Goal: Information Seeking & Learning: Learn about a topic

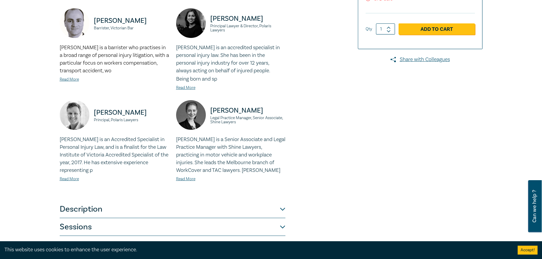
scroll to position [267, 0]
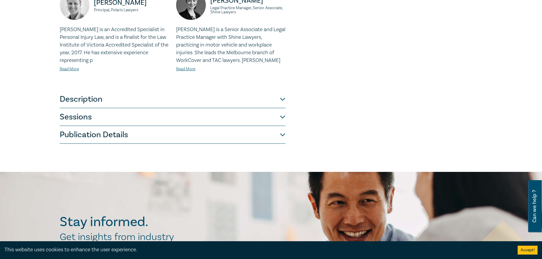
click at [263, 103] on button "Description" at bounding box center [173, 100] width 226 height 18
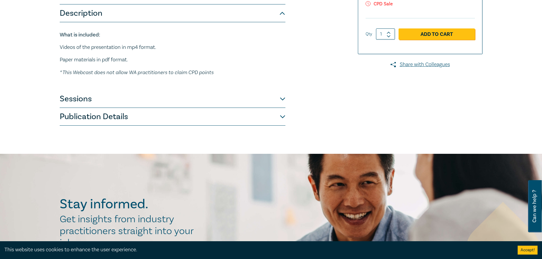
scroll to position [117, 0]
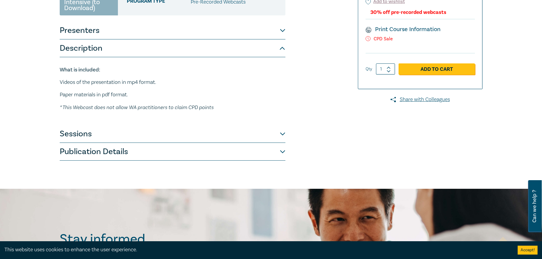
click at [214, 37] on button "Presenters" at bounding box center [173, 31] width 226 height 18
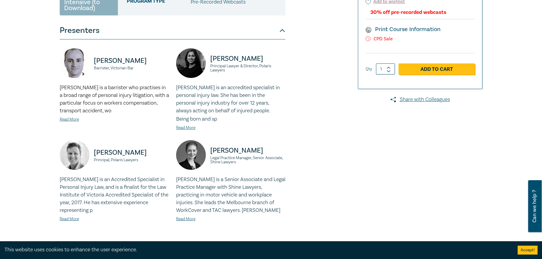
click at [214, 37] on button "Presenters" at bounding box center [173, 31] width 226 height 18
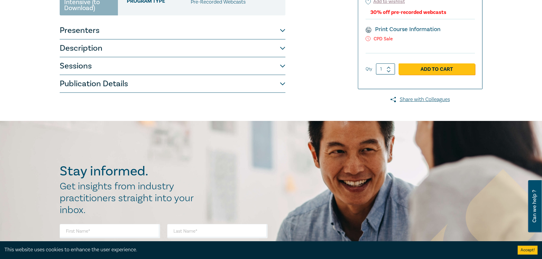
click at [149, 49] on button "Description" at bounding box center [173, 48] width 226 height 18
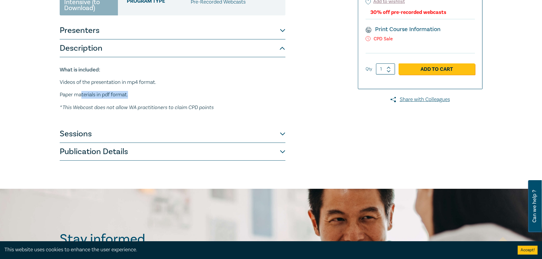
drag, startPoint x: 82, startPoint y: 93, endPoint x: 133, endPoint y: 94, distance: 50.5
click at [133, 94] on p "Paper materials in pdf format." at bounding box center [173, 95] width 226 height 8
drag, startPoint x: 117, startPoint y: 109, endPoint x: 229, endPoint y: 111, distance: 112.8
click at [229, 111] on p "* This Webcast does not allow WA practitioners to claim CPD points" at bounding box center [173, 108] width 226 height 8
click at [278, 132] on button "Sessions" at bounding box center [173, 134] width 226 height 18
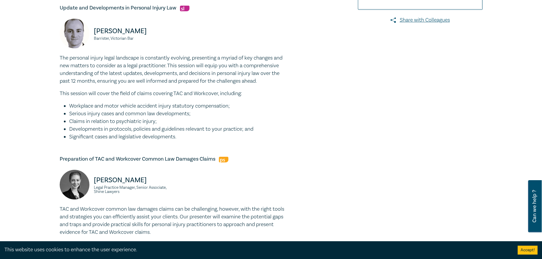
scroll to position [206, 0]
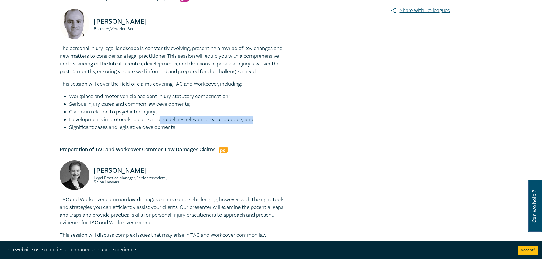
drag, startPoint x: 162, startPoint y: 127, endPoint x: 273, endPoint y: 127, distance: 111.3
click at [273, 124] on li "Developments in protocols, policies and guidelines relevant to your practice; a…" at bounding box center [177, 120] width 216 height 8
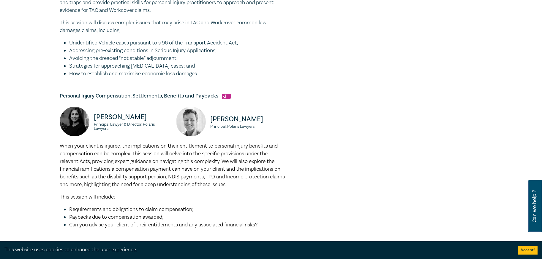
scroll to position [473, 0]
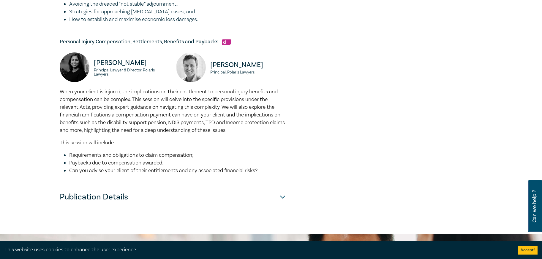
click at [282, 205] on button "Publication Details" at bounding box center [173, 197] width 226 height 18
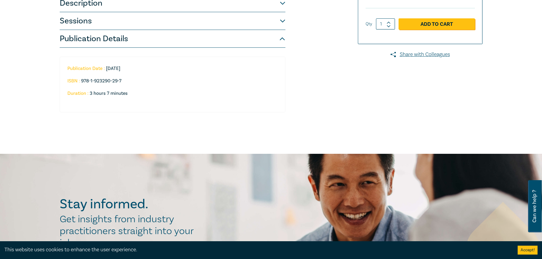
scroll to position [108, 0]
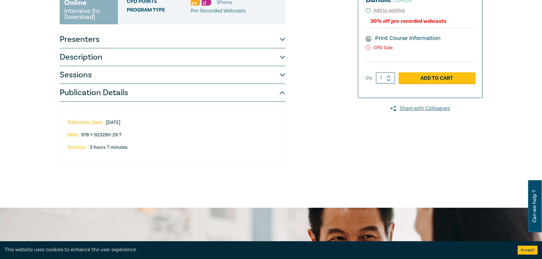
click at [283, 98] on button "Publication Details" at bounding box center [173, 93] width 226 height 18
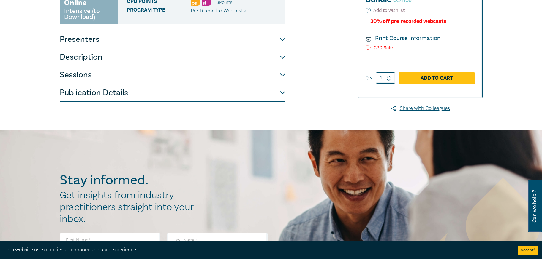
click at [283, 80] on button "Sessions" at bounding box center [173, 75] width 226 height 18
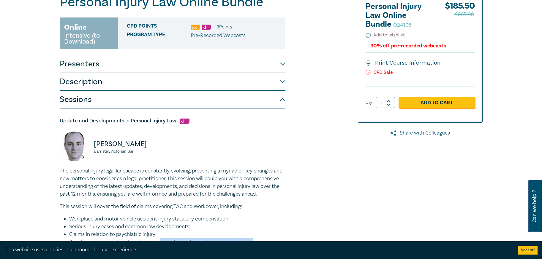
scroll to position [89, 0]
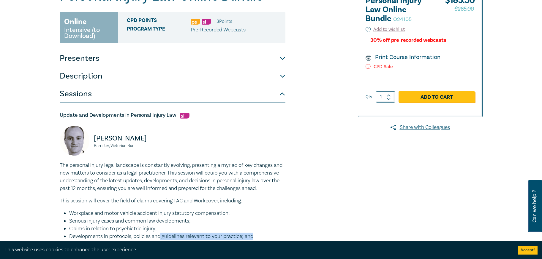
click at [274, 73] on button "Description" at bounding box center [173, 76] width 226 height 18
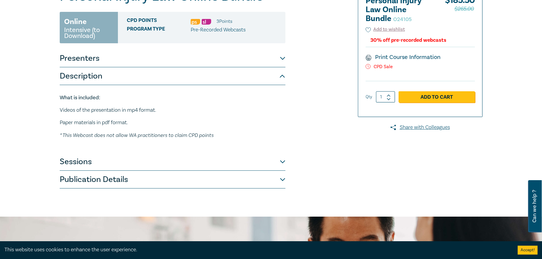
click at [274, 73] on button "Description" at bounding box center [173, 76] width 226 height 18
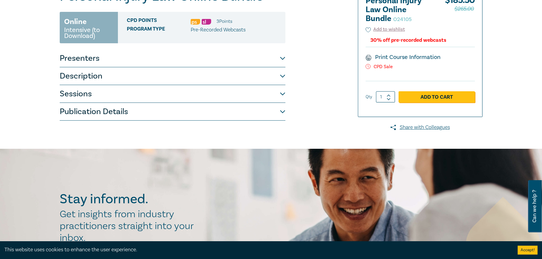
click at [274, 92] on button "Sessions" at bounding box center [173, 94] width 226 height 18
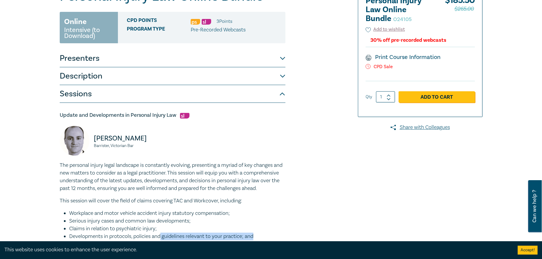
scroll to position [178, 0]
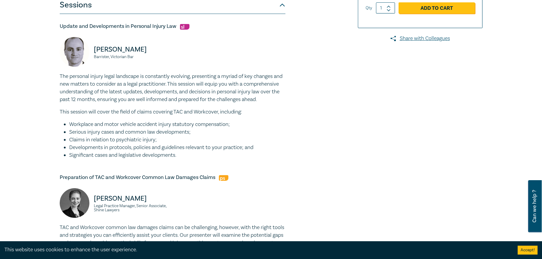
click at [333, 124] on div "Personal Injury Law Online Bundle O24105 Online Intensive (to Download) CPD Poi…" at bounding box center [199, 201] width 286 height 602
drag, startPoint x: 63, startPoint y: 85, endPoint x: 272, endPoint y: 125, distance: 213.1
click at [272, 125] on div "The personal injury legal landscape is constantly evolving, presenting a myriad…" at bounding box center [173, 116] width 226 height 87
click at [272, 129] on li "Workplace and motor vehicle accident injury statutory compensation;" at bounding box center [177, 125] width 216 height 8
drag, startPoint x: 272, startPoint y: 132, endPoint x: 274, endPoint y: 137, distance: 4.8
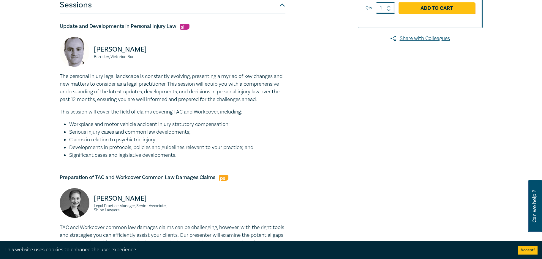
click at [274, 137] on ul "Workplace and motor vehicle accident injury statutory compensation; Serious inj…" at bounding box center [173, 140] width 226 height 39
click at [158, 126] on div "The personal injury legal landscape is constantly evolving, presenting a myriad…" at bounding box center [173, 116] width 226 height 87
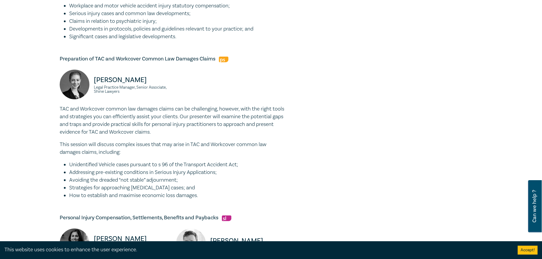
scroll to position [327, 0]
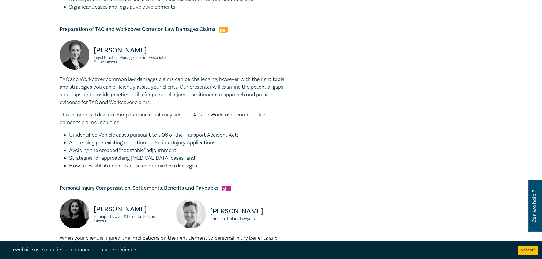
drag, startPoint x: 123, startPoint y: 111, endPoint x: 210, endPoint y: 109, distance: 87.0
click at [210, 107] on p "TAC and Workcover common law damages claims can be challenging, however, with t…" at bounding box center [173, 91] width 226 height 31
drag, startPoint x: 73, startPoint y: 142, endPoint x: 258, endPoint y: 143, distance: 184.9
click at [258, 139] on li "Unidentified Vehicle cases pursuant to s 96 of the Transport Accident Act;" at bounding box center [177, 136] width 216 height 8
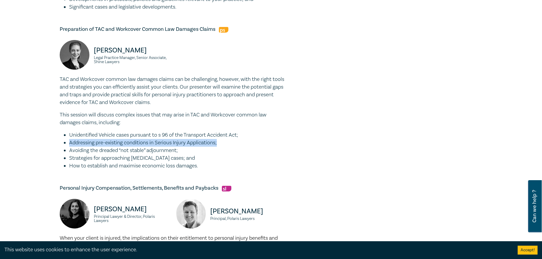
drag, startPoint x: 70, startPoint y: 151, endPoint x: 233, endPoint y: 152, distance: 163.3
click at [233, 147] on li "Addressing pre-existing conditions in Serious Injury Applications;" at bounding box center [177, 143] width 216 height 8
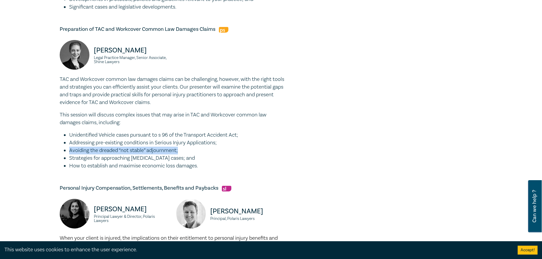
drag, startPoint x: 181, startPoint y: 160, endPoint x: 70, endPoint y: 159, distance: 110.7
click at [70, 155] on li "Avoiding the dreaded “not stable” adjournment;" at bounding box center [177, 151] width 216 height 8
drag, startPoint x: 100, startPoint y: 167, endPoint x: 175, endPoint y: 164, distance: 74.3
click at [175, 162] on li "Strategies for approaching [MEDICAL_DATA] cases; and" at bounding box center [177, 159] width 216 height 8
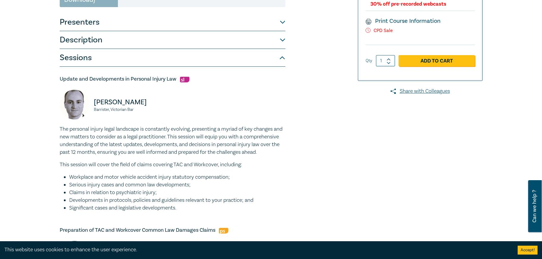
scroll to position [30, 0]
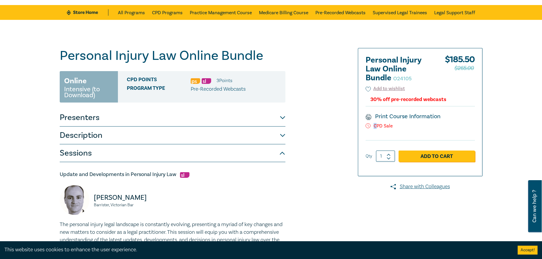
drag, startPoint x: 376, startPoint y: 127, endPoint x: 398, endPoint y: 129, distance: 22.3
click at [398, 129] on p "CPD Sale" at bounding box center [419, 126] width 109 height 6
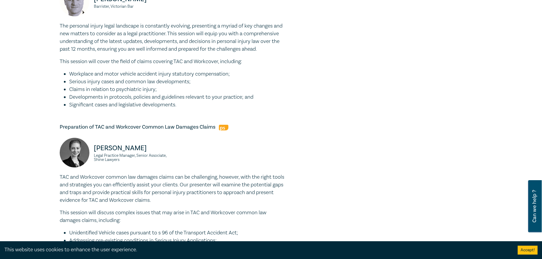
scroll to position [237, 0]
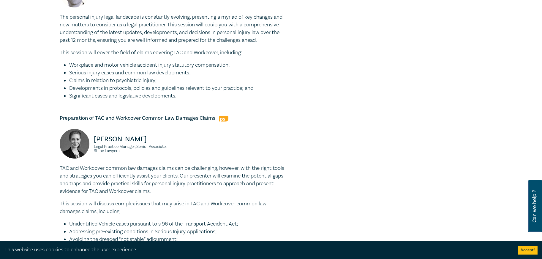
drag, startPoint x: 111, startPoint y: 79, endPoint x: 202, endPoint y: 78, distance: 90.8
click at [202, 77] on li "Serious injury cases and common law developments;" at bounding box center [177, 73] width 216 height 8
drag, startPoint x: 72, startPoint y: 105, endPoint x: 185, endPoint y: 102, distance: 112.8
click at [185, 100] on li "Significant cases and legislative developments." at bounding box center [177, 96] width 216 height 8
click at [148, 100] on li "Significant cases and legislative developments." at bounding box center [177, 96] width 216 height 8
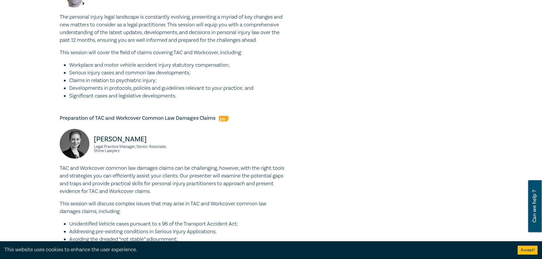
drag, startPoint x: 126, startPoint y: 102, endPoint x: 185, endPoint y: 103, distance: 59.1
click at [185, 100] on li "Significant cases and legislative developments." at bounding box center [177, 96] width 216 height 8
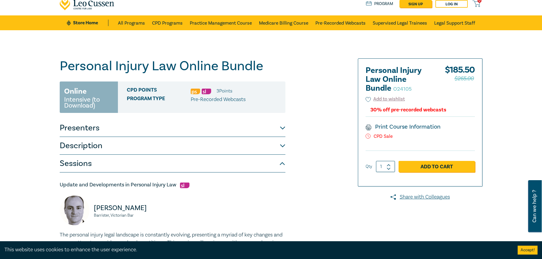
scroll to position [30, 0]
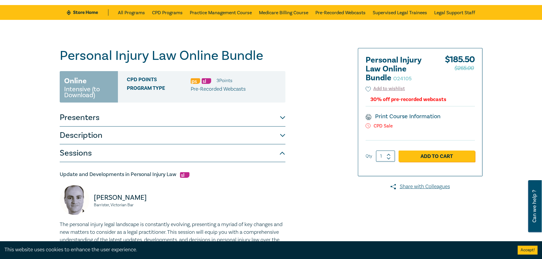
click at [170, 121] on button "Presenters" at bounding box center [173, 118] width 226 height 18
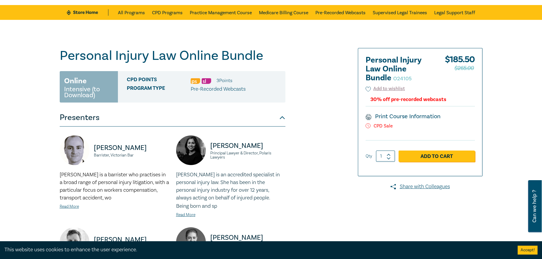
click at [170, 121] on button "Presenters" at bounding box center [173, 118] width 226 height 18
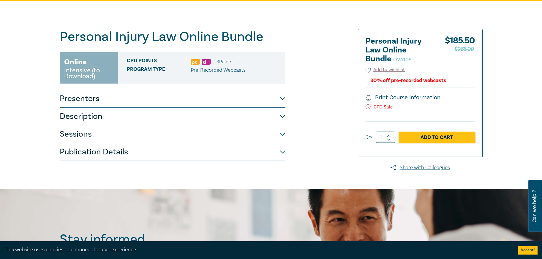
scroll to position [59, 0]
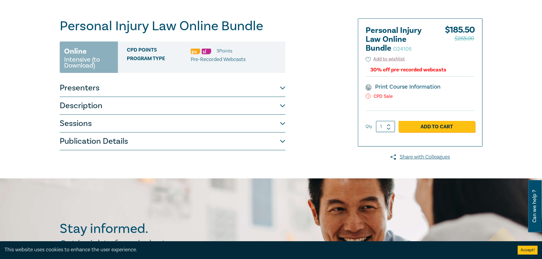
click at [153, 111] on button "Description" at bounding box center [173, 106] width 226 height 18
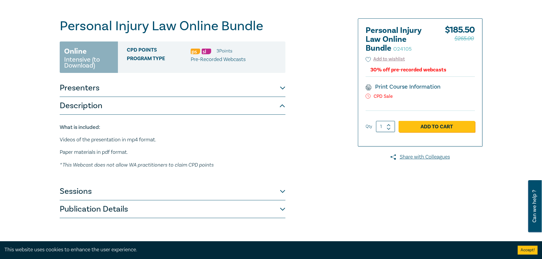
drag, startPoint x: 362, startPoint y: 97, endPoint x: 403, endPoint y: 97, distance: 41.0
click at [403, 97] on div "Personal Injury Law Online Bundle O24105 $ 185.50 $265.00 Add to wishlist 30% o…" at bounding box center [420, 83] width 124 height 128
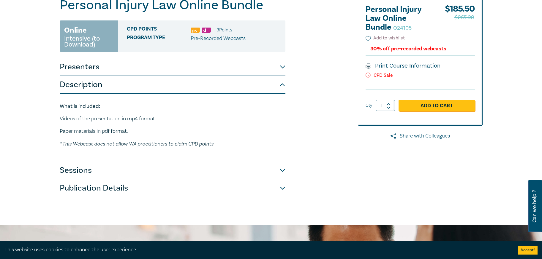
scroll to position [119, 0]
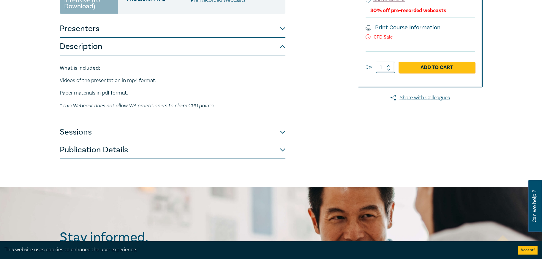
click at [163, 135] on button "Sessions" at bounding box center [173, 132] width 226 height 18
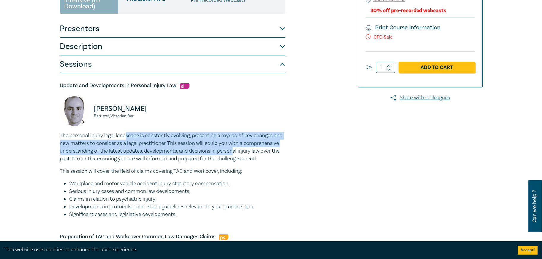
drag, startPoint x: 128, startPoint y: 137, endPoint x: 275, endPoint y: 148, distance: 147.3
click at [275, 148] on p "The personal injury legal landscape is constantly evolving, presenting a myriad…" at bounding box center [173, 147] width 226 height 31
click at [102, 154] on p "The personal injury legal landscape is constantly evolving, presenting a myriad…" at bounding box center [173, 147] width 226 height 31
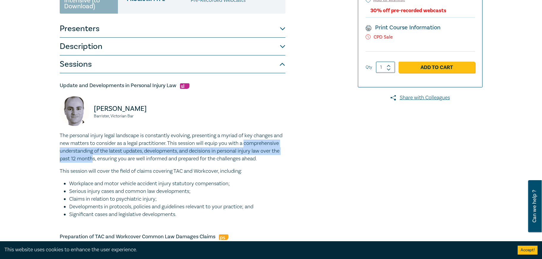
drag, startPoint x: 136, startPoint y: 159, endPoint x: 55, endPoint y: 153, distance: 81.2
click at [55, 153] on div "Personal Injury Law Online Bundle O24105 Online Intensive (to Download) CPD Poi…" at bounding box center [271, 260] width 542 height 658
click at [137, 157] on p "The personal injury legal landscape is constantly evolving, presenting a myriad…" at bounding box center [173, 147] width 226 height 31
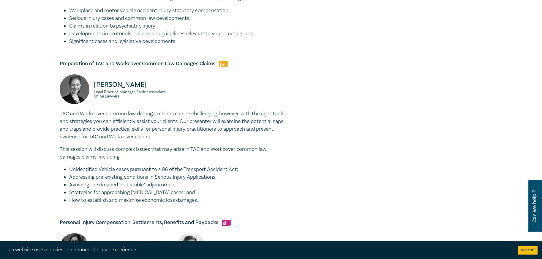
scroll to position [327, 0]
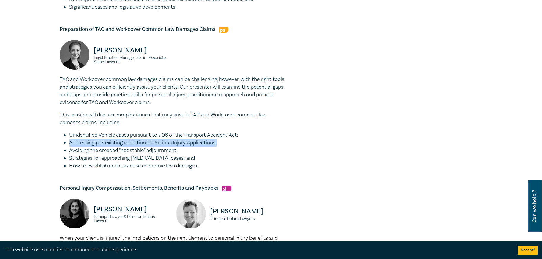
drag, startPoint x: 69, startPoint y: 150, endPoint x: 235, endPoint y: 149, distance: 166.5
click at [235, 147] on li "Addressing pre-existing conditions in Serious Injury Applications;" at bounding box center [177, 143] width 216 height 8
click at [115, 147] on li "Addressing pre-existing conditions in Serious Injury Applications;" at bounding box center [177, 143] width 216 height 8
drag, startPoint x: 98, startPoint y: 153, endPoint x: 234, endPoint y: 148, distance: 136.6
click at [234, 147] on li "Addressing pre-existing conditions in Serious Injury Applications;" at bounding box center [177, 143] width 216 height 8
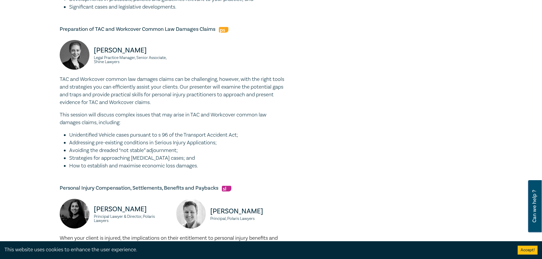
click at [96, 147] on li "Addressing pre-existing conditions in Serious Injury Applications;" at bounding box center [177, 143] width 216 height 8
drag, startPoint x: 87, startPoint y: 159, endPoint x: 180, endPoint y: 160, distance: 92.3
click at [180, 155] on li "Avoiding the dreaded “not stable” adjournment;" at bounding box center [177, 151] width 216 height 8
drag, startPoint x: 130, startPoint y: 167, endPoint x: 195, endPoint y: 167, distance: 64.4
click at [195, 162] on li "Strategies for approaching [MEDICAL_DATA] cases; and" at bounding box center [177, 159] width 216 height 8
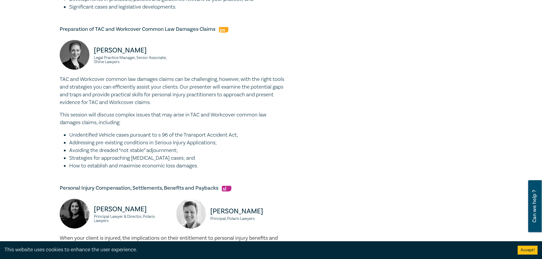
click at [75, 178] on div "Update and Developments in Personal Injury Law [PERSON_NAME], Victorian Bar The…" at bounding box center [173, 101] width 226 height 470
click at [69, 162] on li "Strategies for approaching [MEDICAL_DATA] cases; and" at bounding box center [177, 159] width 216 height 8
drag, startPoint x: 70, startPoint y: 164, endPoint x: 198, endPoint y: 164, distance: 127.3
click at [198, 162] on li "Strategies for approaching [MEDICAL_DATA] cases; and" at bounding box center [177, 159] width 216 height 8
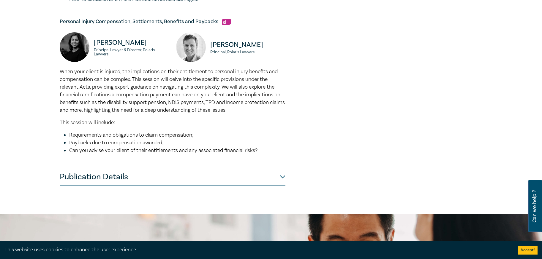
scroll to position [505, 0]
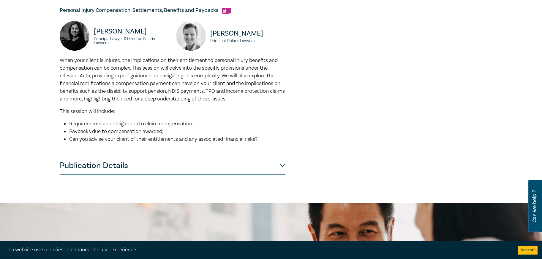
drag, startPoint x: 127, startPoint y: 130, endPoint x: 197, endPoint y: 129, distance: 69.8
click at [197, 128] on li "Requirements and obligations to claim compensation;" at bounding box center [177, 124] width 216 height 8
drag, startPoint x: 121, startPoint y: 140, endPoint x: 161, endPoint y: 137, distance: 40.5
click at [161, 135] on span "Paybacks due to compensation awarded;" at bounding box center [116, 131] width 94 height 7
drag, startPoint x: 65, startPoint y: 140, endPoint x: 195, endPoint y: 142, distance: 130.0
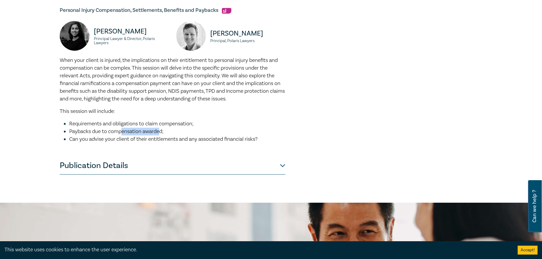
click at [195, 136] on li "Paybacks due to compensation awarded;" at bounding box center [177, 132] width 216 height 8
drag, startPoint x: 272, startPoint y: 148, endPoint x: 60, endPoint y: 98, distance: 217.4
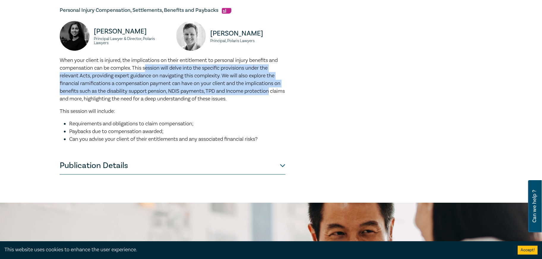
drag, startPoint x: 147, startPoint y: 76, endPoint x: 287, endPoint y: 97, distance: 141.1
click at [180, 93] on span "When your client is injured, the implications on their entitlement to personal …" at bounding box center [172, 79] width 225 height 45
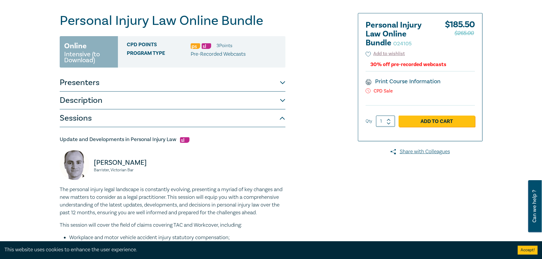
scroll to position [148, 0]
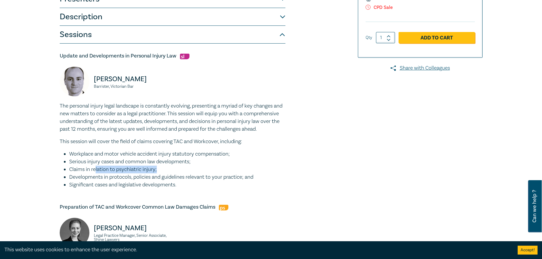
drag, startPoint x: 95, startPoint y: 179, endPoint x: 166, endPoint y: 177, distance: 71.0
click at [166, 174] on li "Claims in relation to psychiatric injury;" at bounding box center [177, 170] width 216 height 8
click at [135, 189] on li "Significant cases and legislative developments." at bounding box center [177, 185] width 216 height 8
drag, startPoint x: 161, startPoint y: 174, endPoint x: 80, endPoint y: 172, distance: 81.4
click at [80, 172] on ul "Workplace and motor vehicle accident injury statutory compensation; Serious inj…" at bounding box center [173, 170] width 226 height 39
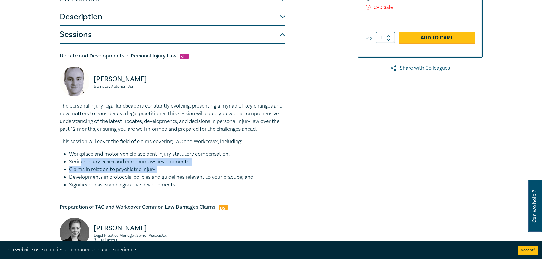
click at [135, 174] on li "Claims in relation to psychiatric injury;" at bounding box center [177, 170] width 216 height 8
